Goal: Find specific page/section: Find specific page/section

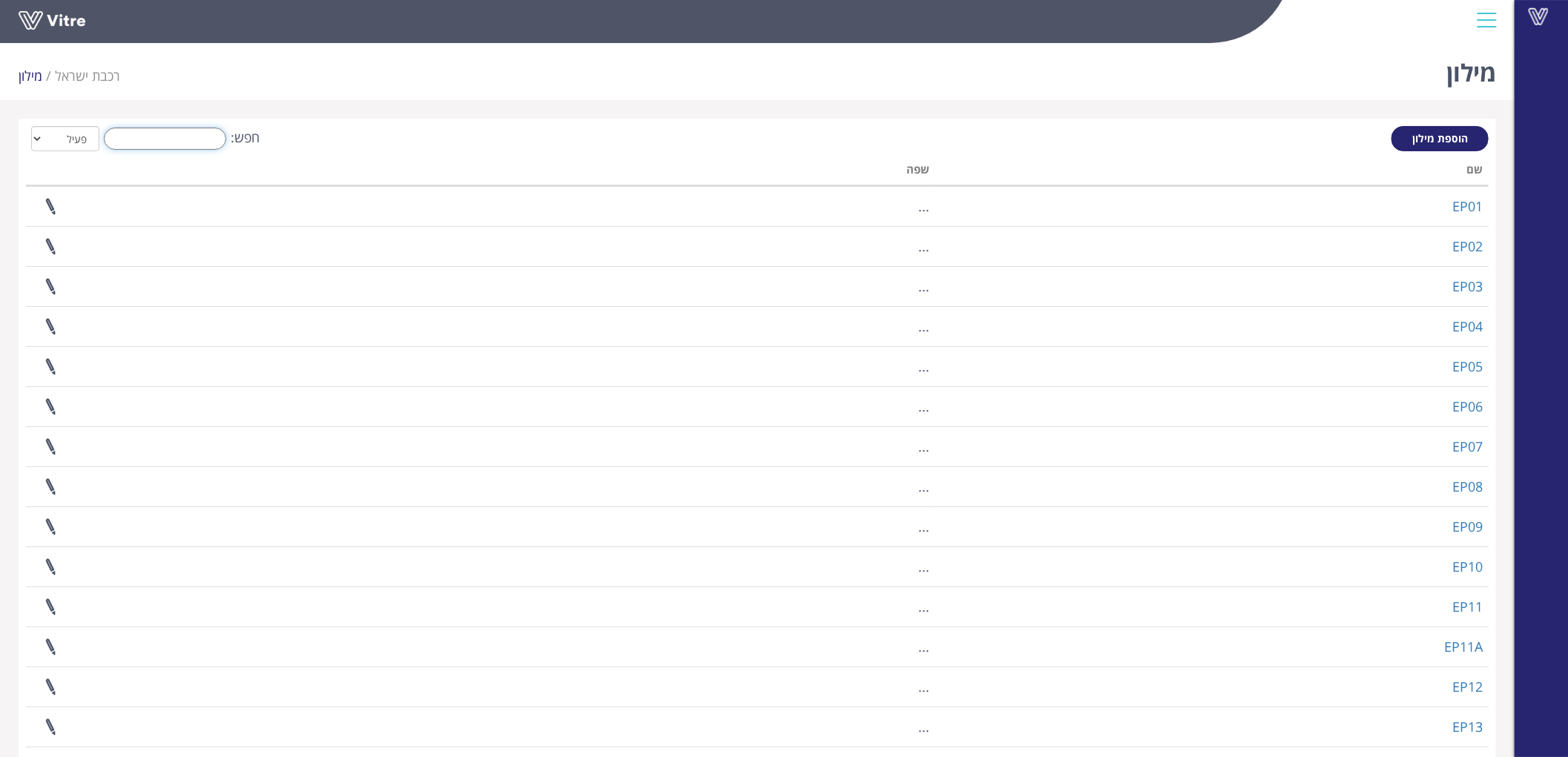
click at [152, 139] on input "חפש:" at bounding box center [165, 138] width 122 height 22
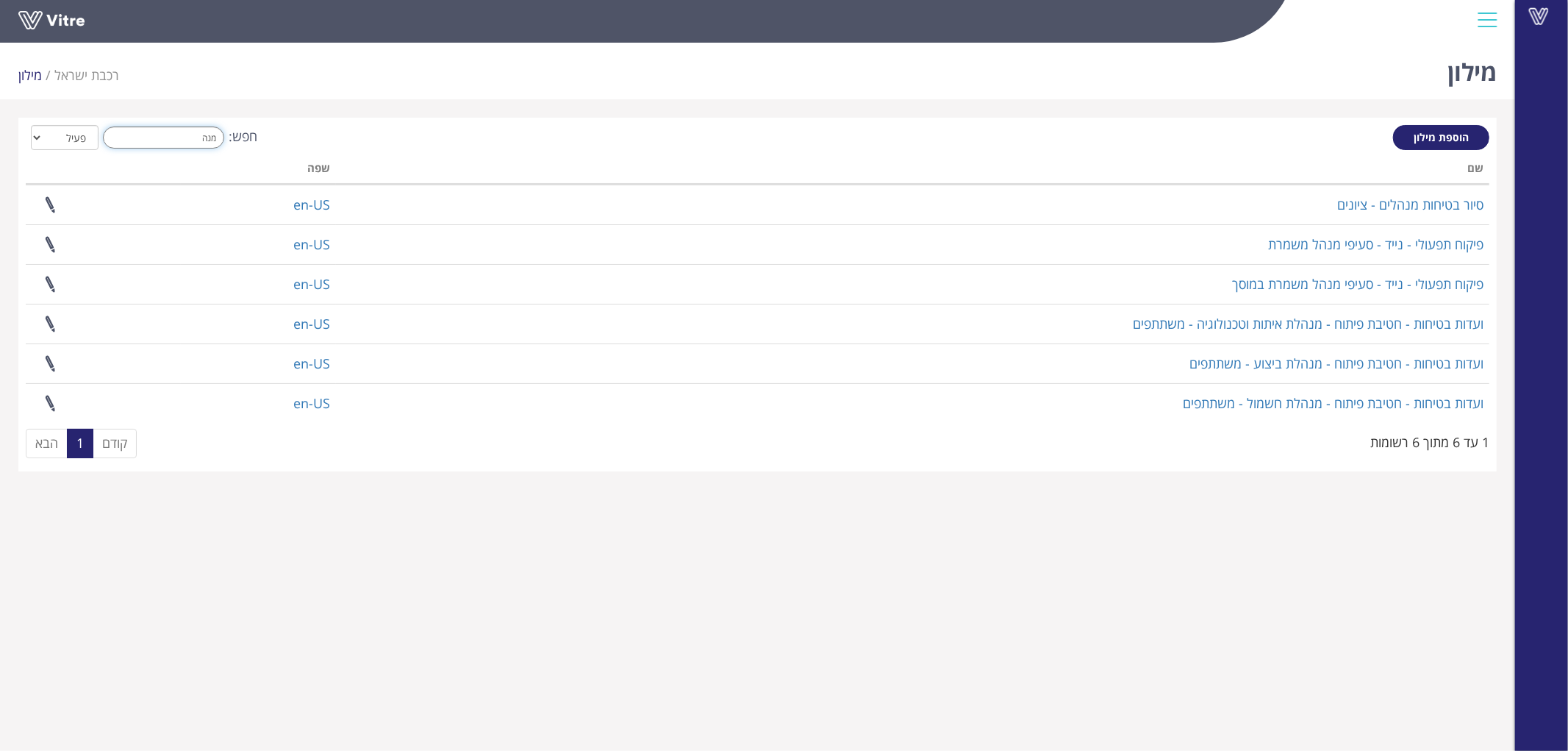
type input "מנה"
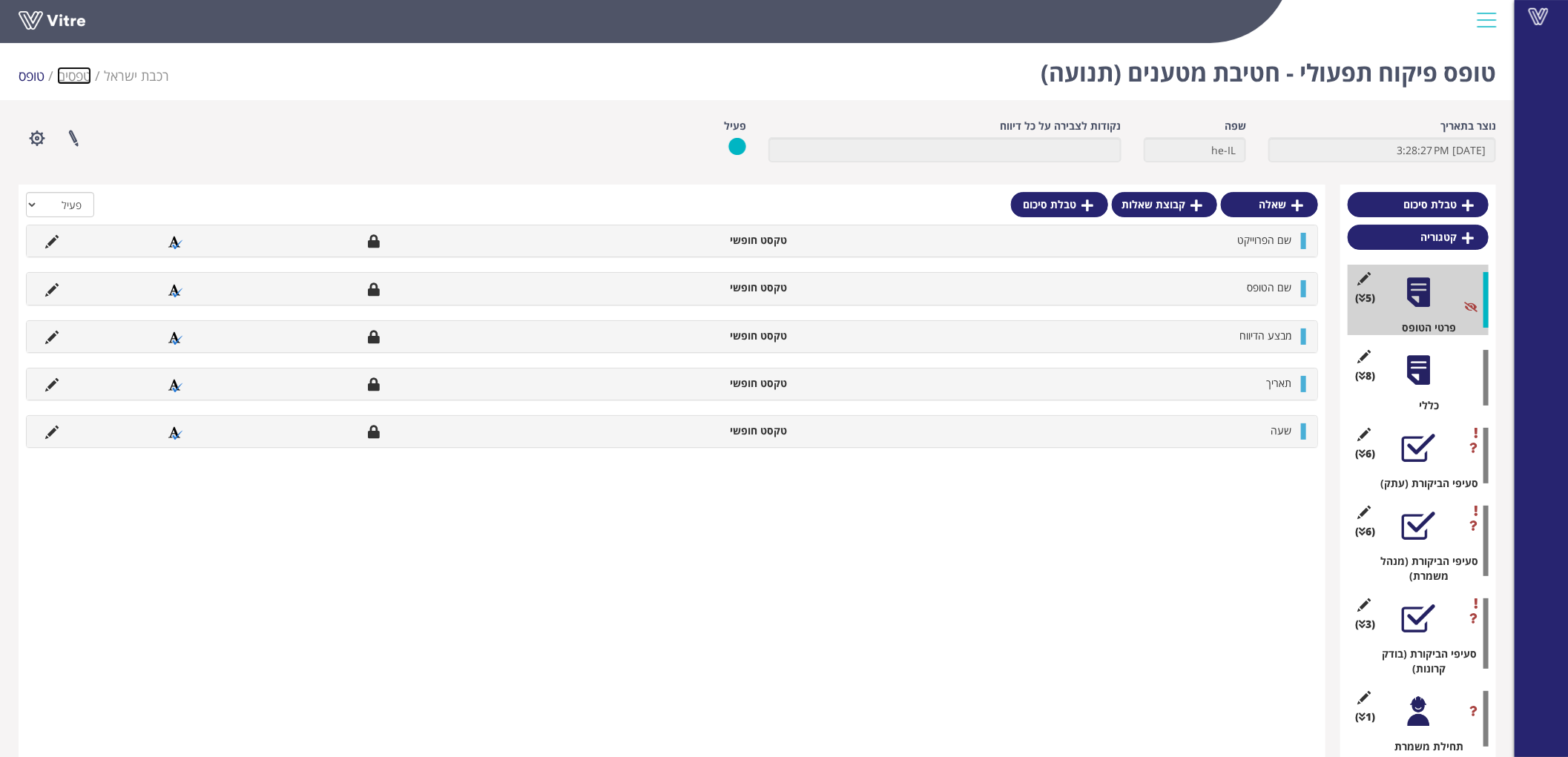
click at [76, 71] on link "טפסים" at bounding box center [74, 75] width 34 height 18
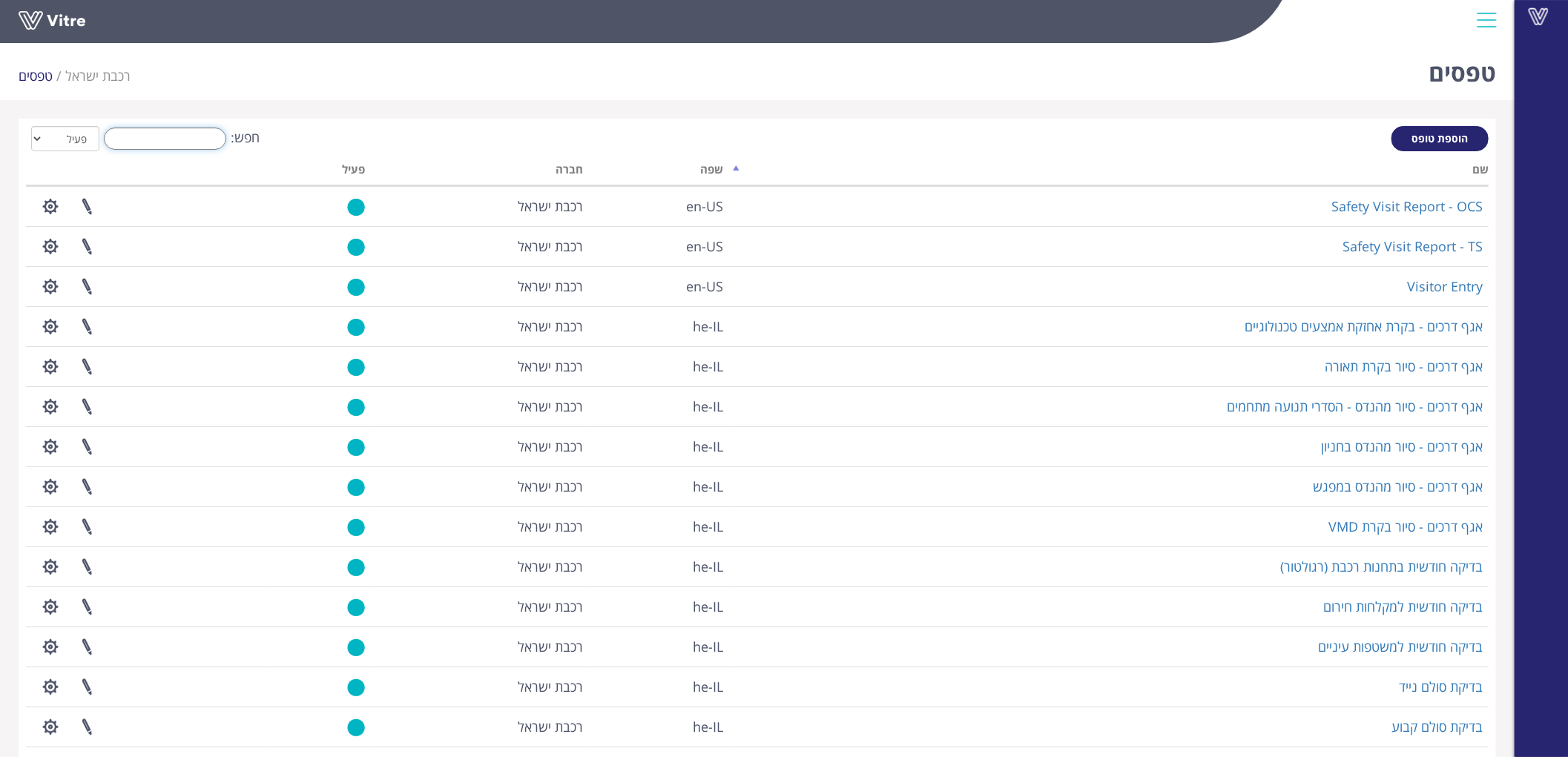
click at [194, 139] on input "חפש:" at bounding box center [165, 138] width 122 height 22
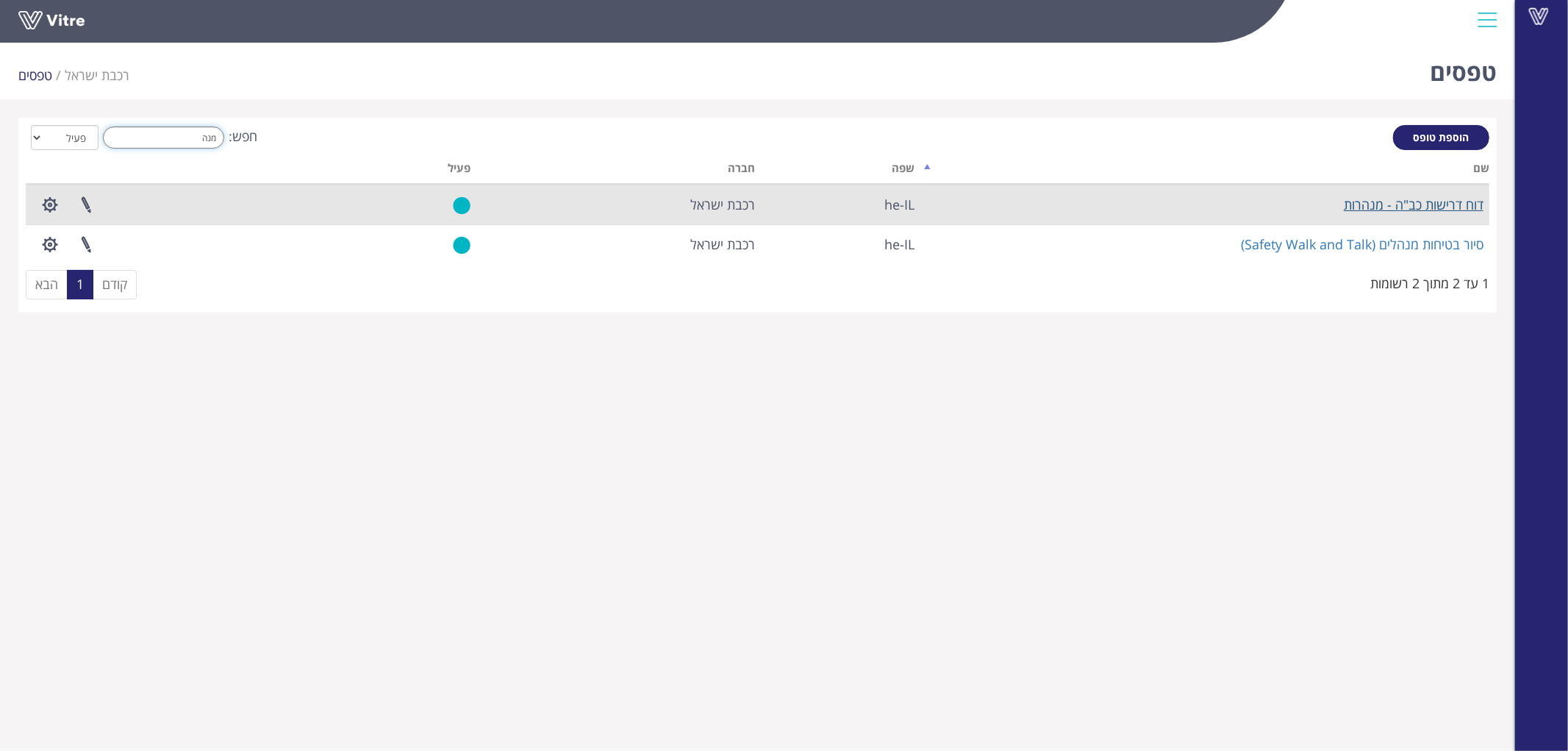
type input "מנה"
click at [1365, 200] on link "דוח דרישות כב"ה - מנהרות" at bounding box center [1414, 204] width 140 height 17
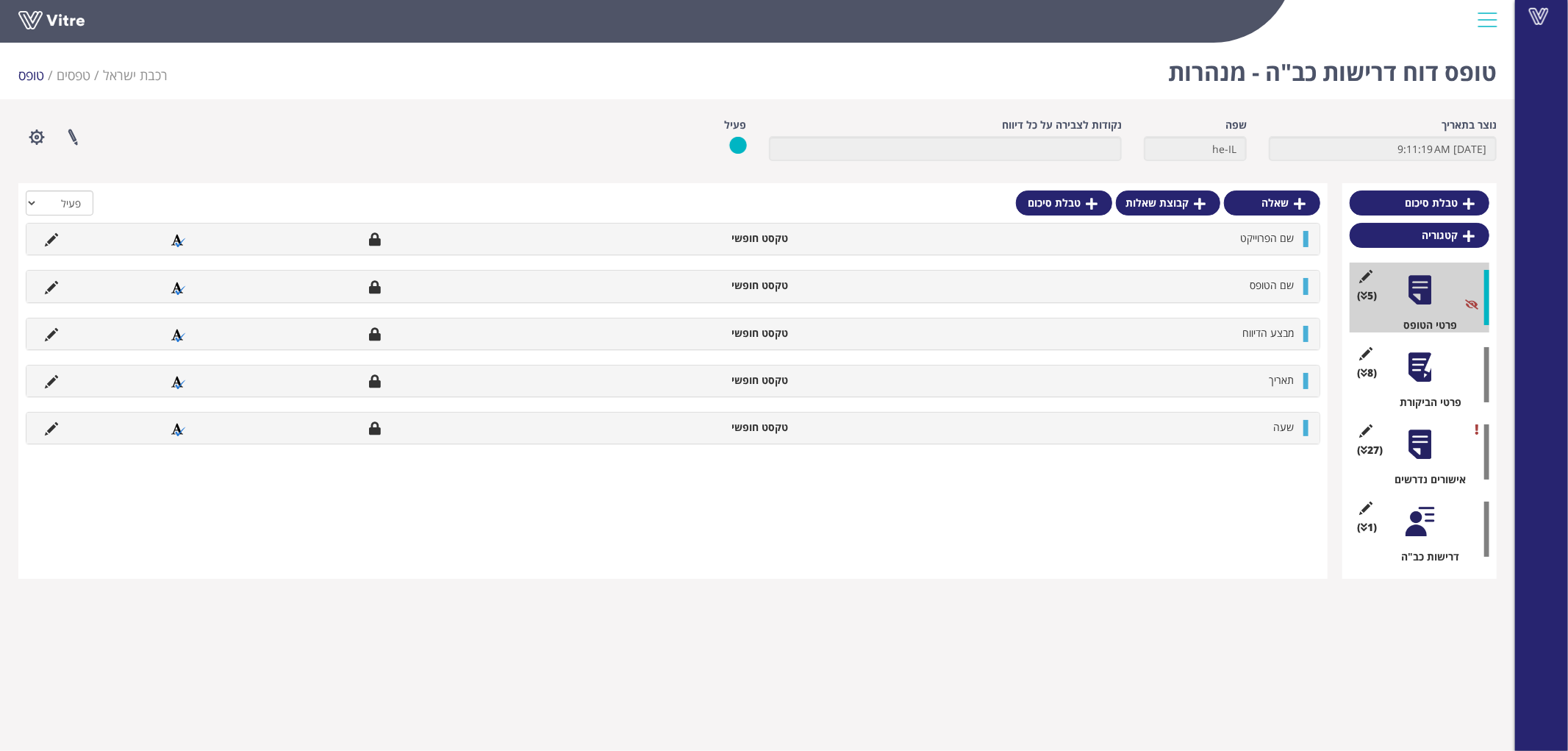
click at [1427, 368] on div at bounding box center [1421, 368] width 33 height 33
